Goal: Transaction & Acquisition: Purchase product/service

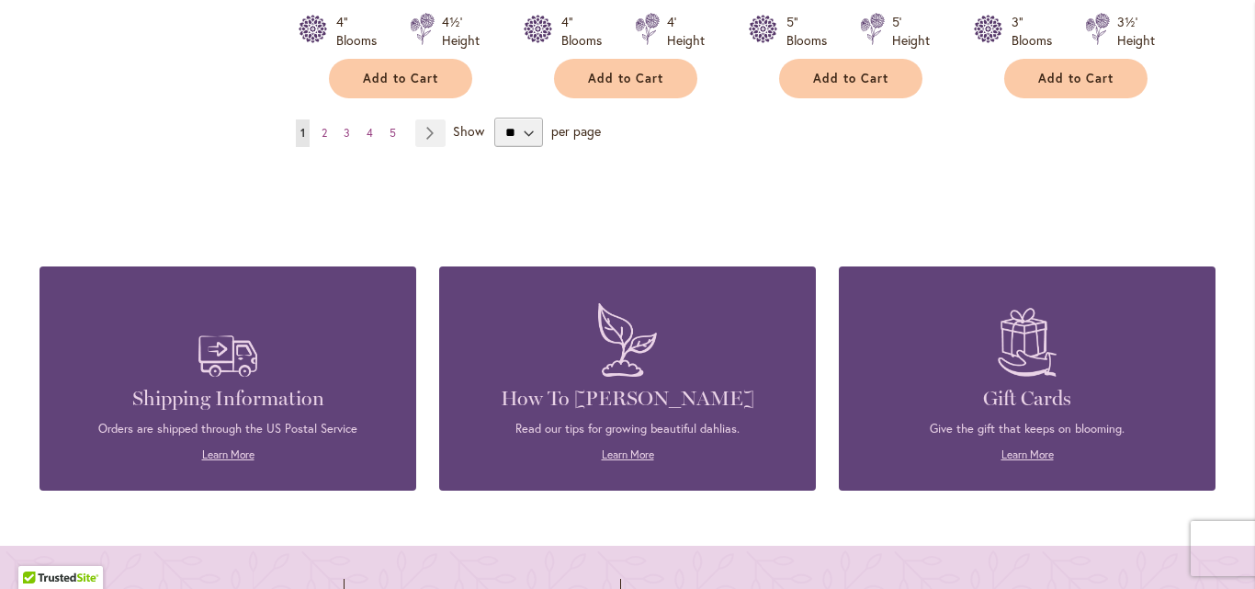
scroll to position [1922, 0]
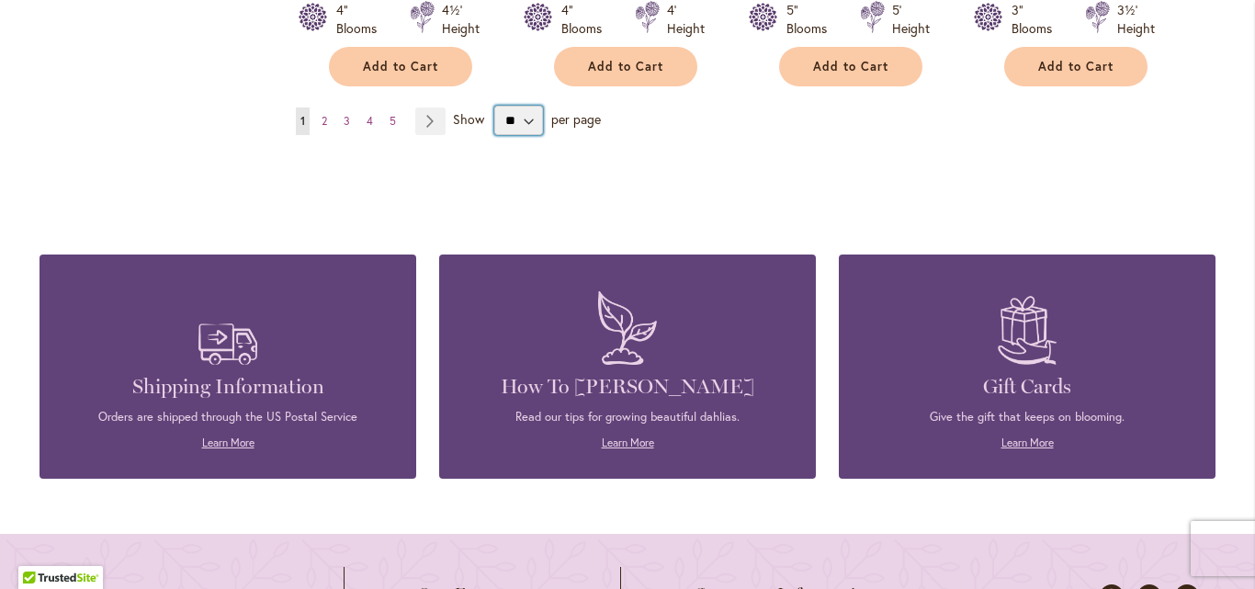
click at [520, 106] on select "** ** ** **" at bounding box center [518, 120] width 49 height 29
select select "**"
click at [494, 106] on select "** ** ** **" at bounding box center [518, 120] width 49 height 29
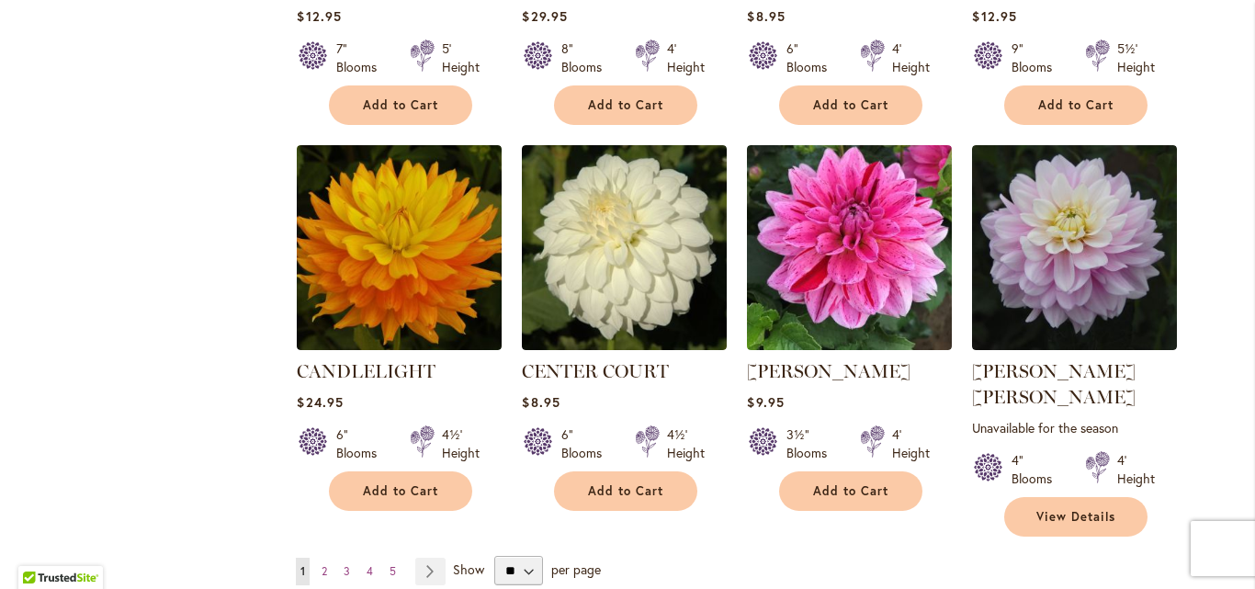
scroll to position [6167, 0]
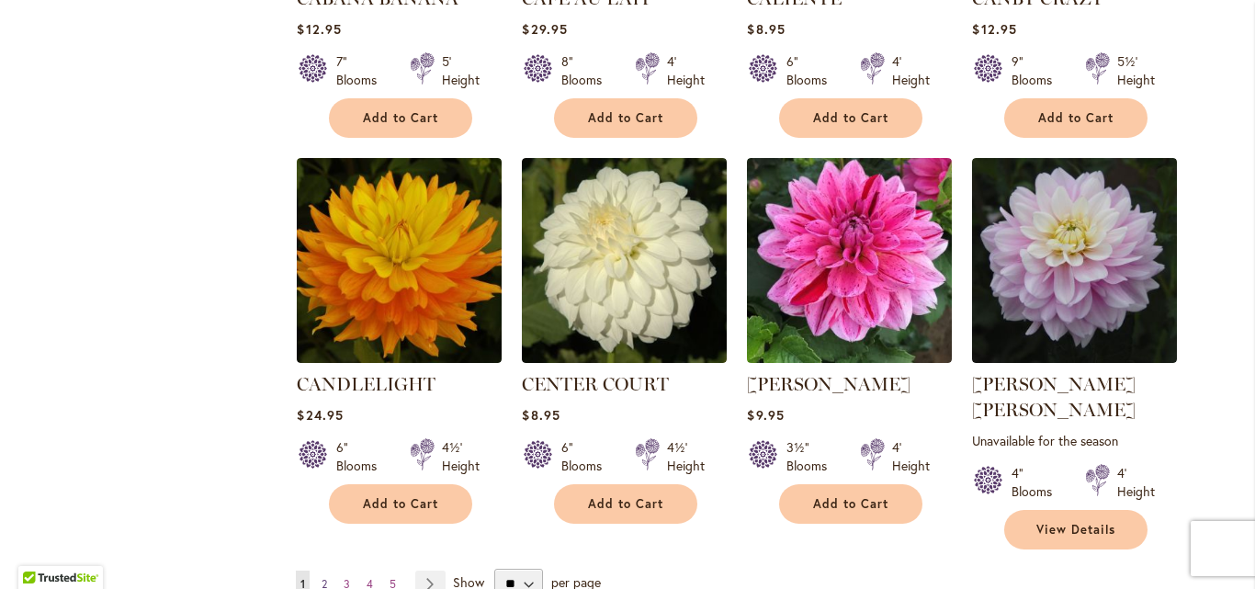
click at [322, 577] on span "2" at bounding box center [325, 584] width 6 height 14
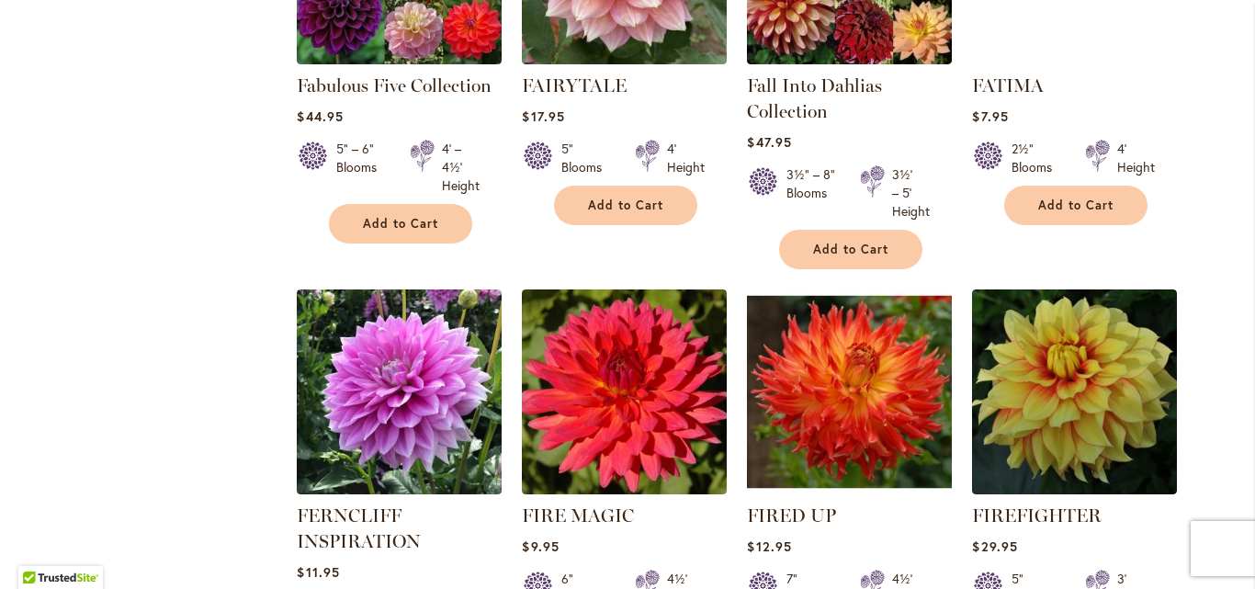
scroll to position [6316, 0]
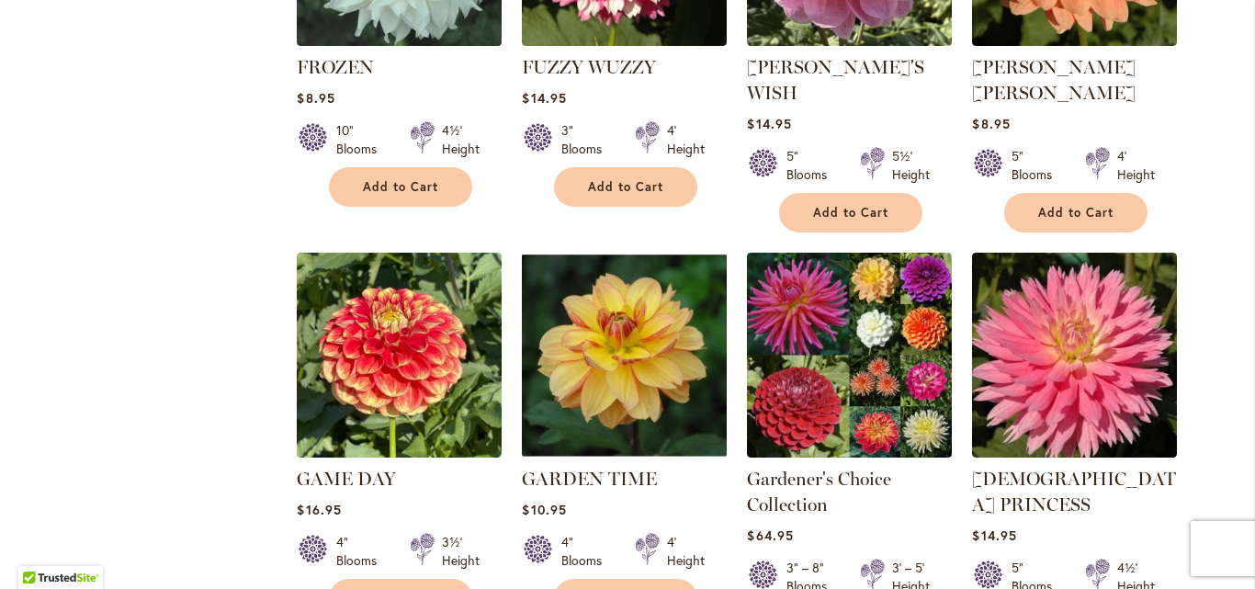
scroll to position [1453, 0]
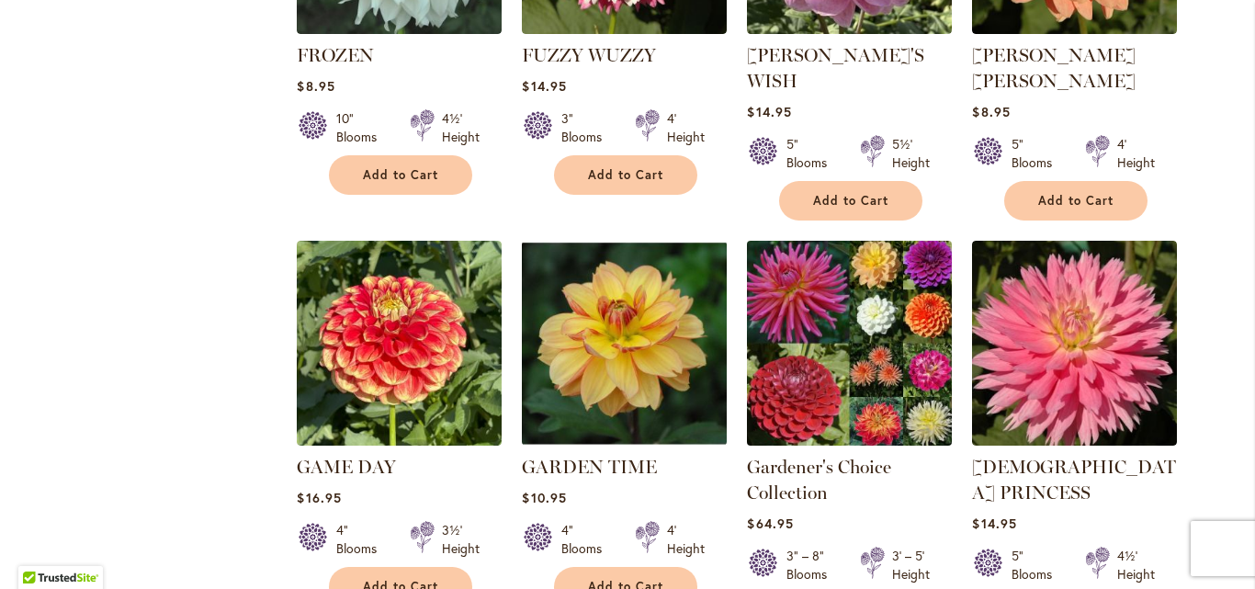
click at [864, 258] on img at bounding box center [850, 343] width 215 height 215
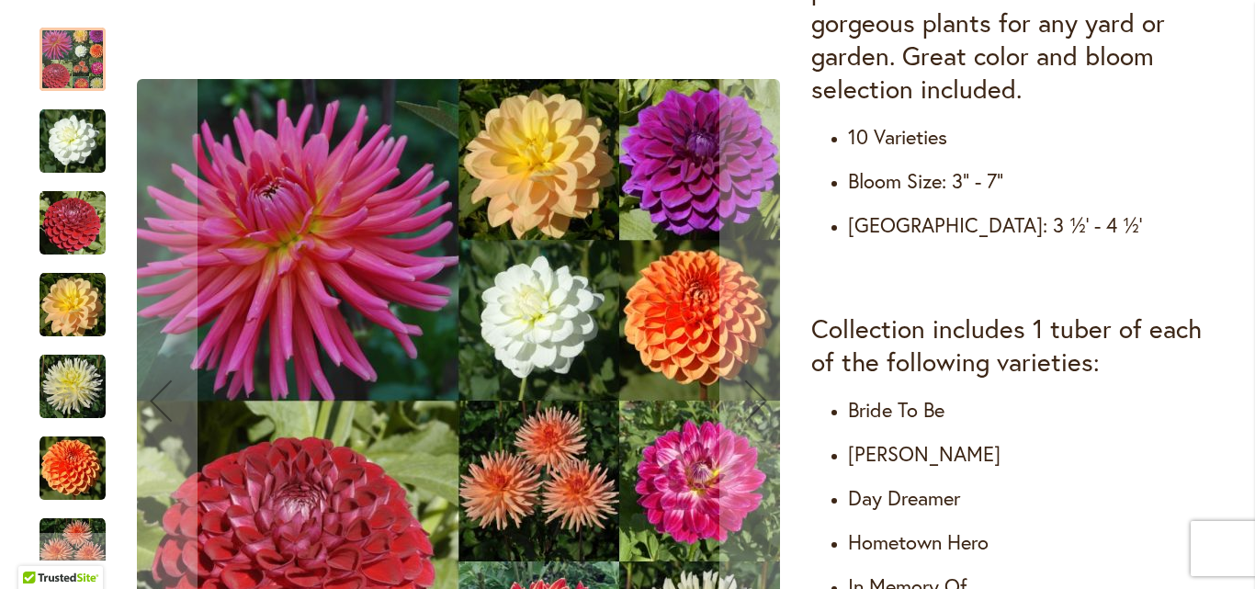
scroll to position [856, 0]
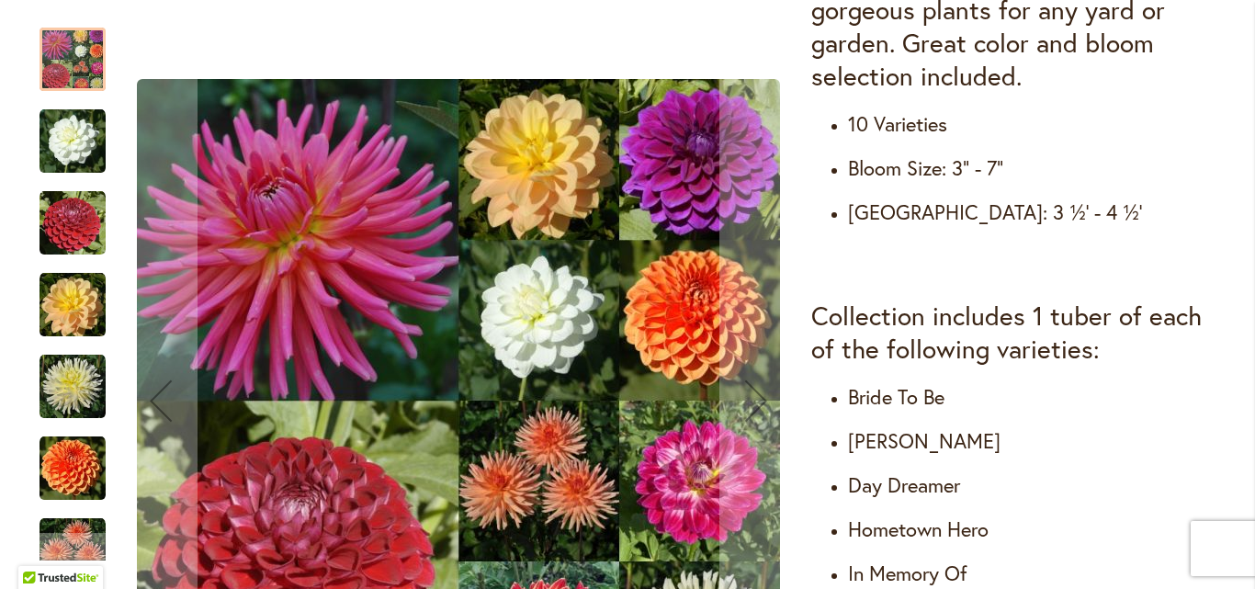
drag, startPoint x: 488, startPoint y: 421, endPoint x: 496, endPoint y: 275, distance: 146.4
click at [496, 275] on img "Gardener's Choice Collection" at bounding box center [458, 400] width 643 height 643
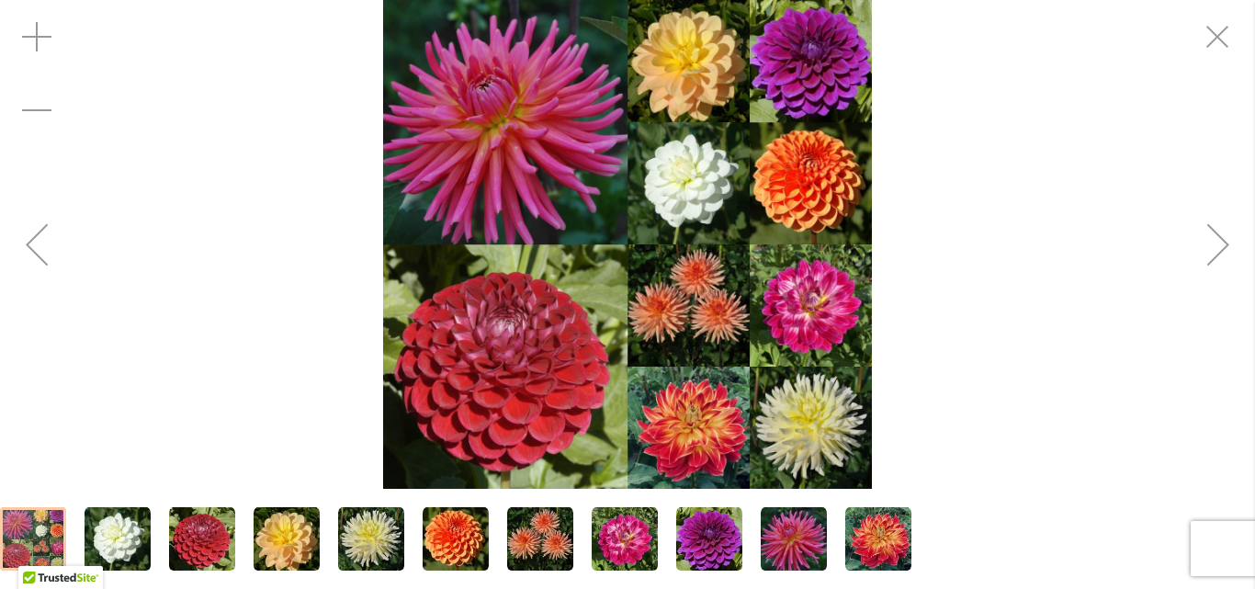
click at [1254, 164] on button "Next" at bounding box center [1219, 244] width 74 height 489
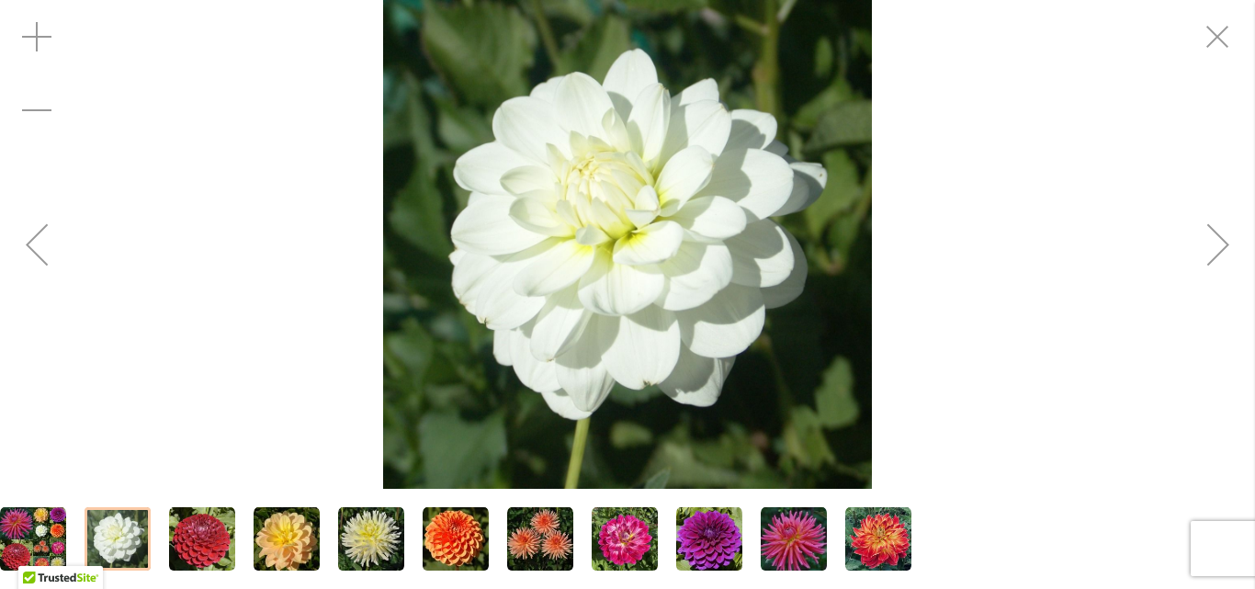
click at [1254, 164] on button "Next" at bounding box center [1219, 244] width 74 height 489
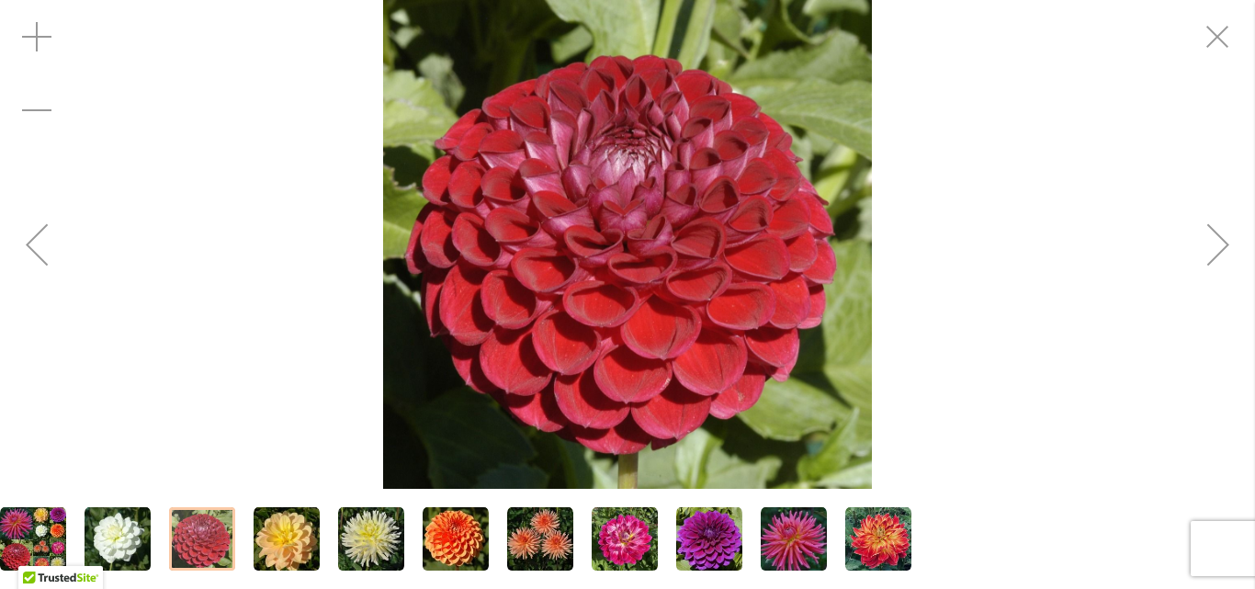
click at [1254, 164] on button "Next" at bounding box center [1219, 244] width 74 height 489
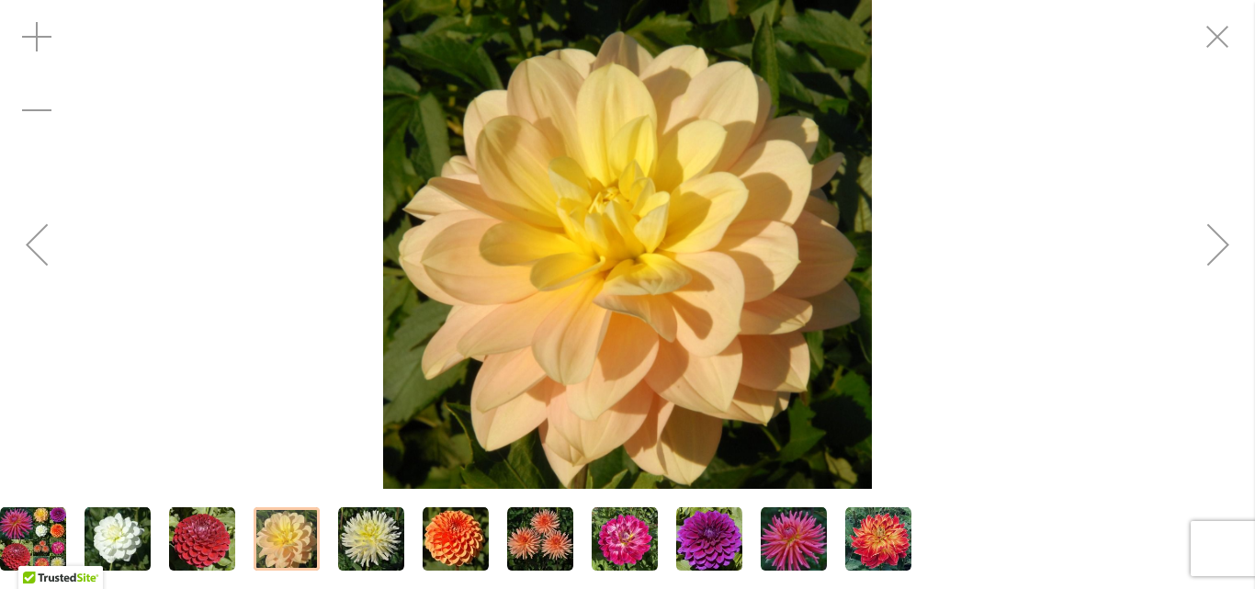
click at [1254, 164] on button "Next" at bounding box center [1219, 244] width 74 height 489
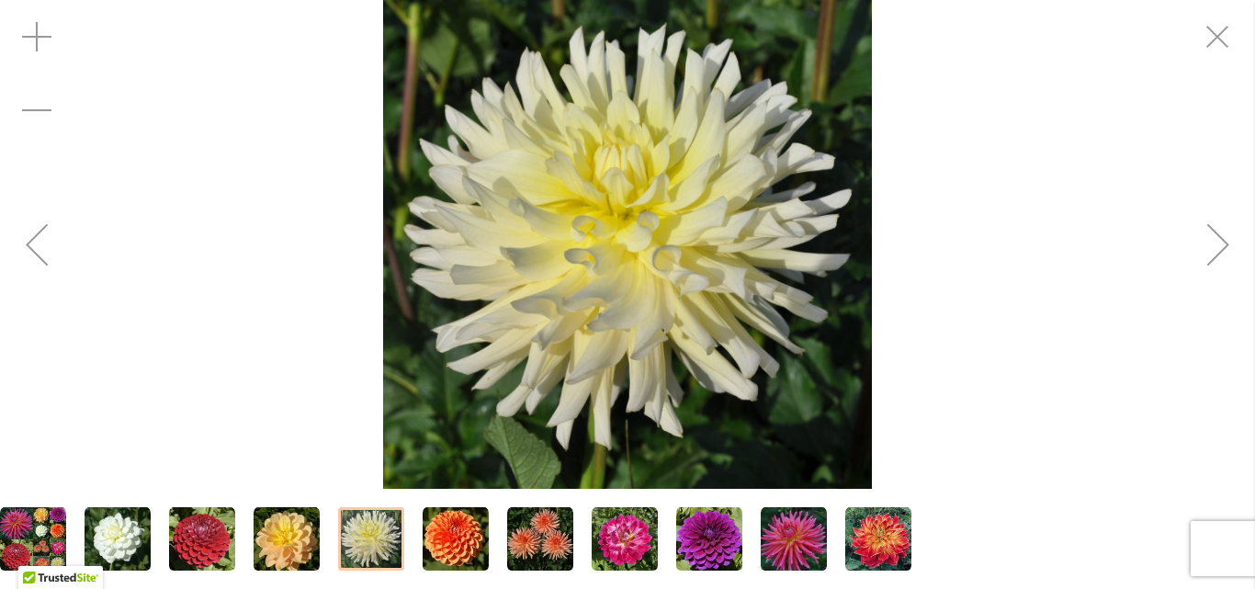
click at [1254, 164] on button "Next" at bounding box center [1219, 244] width 74 height 489
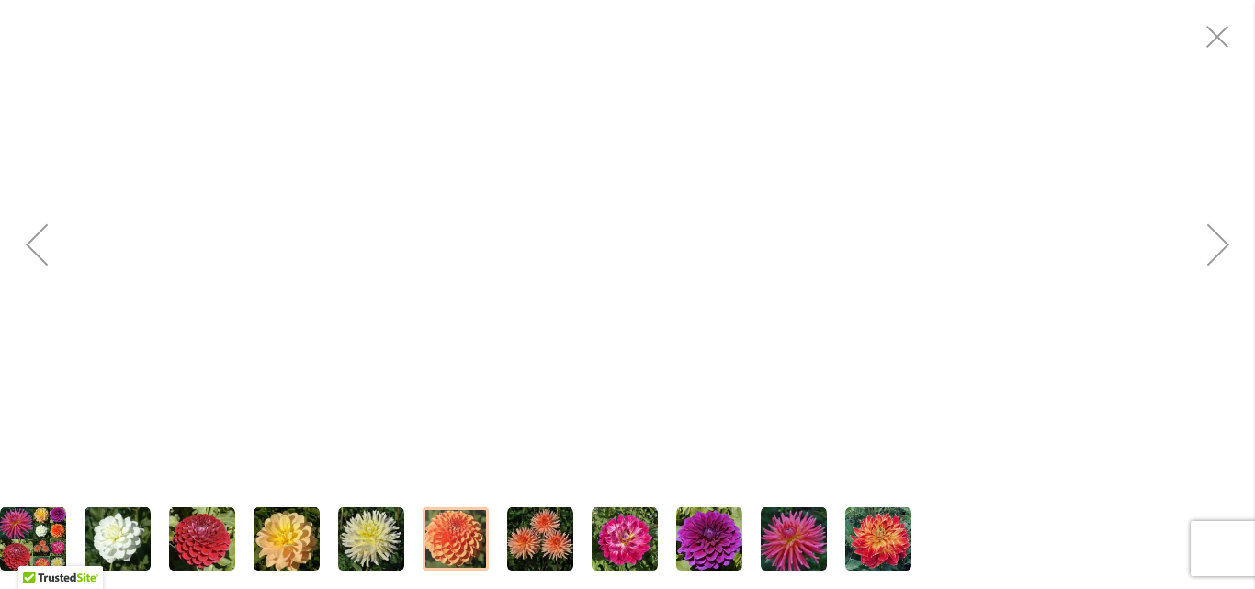
click at [1254, 164] on button "Next" at bounding box center [1219, 244] width 74 height 489
